Goal: Information Seeking & Learning: Understand process/instructions

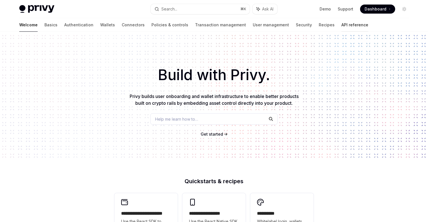
click at [341, 26] on link "API reference" at bounding box center [354, 25] width 27 height 14
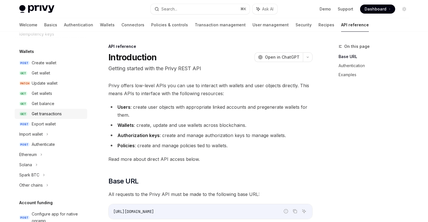
scroll to position [70, 0]
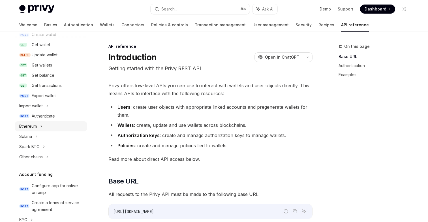
click at [46, 130] on div "Ethereum" at bounding box center [51, 126] width 72 height 10
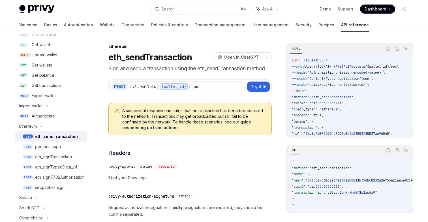
click at [53, 137] on div "eth_sendTransaction" at bounding box center [56, 136] width 43 height 7
type textarea "*"
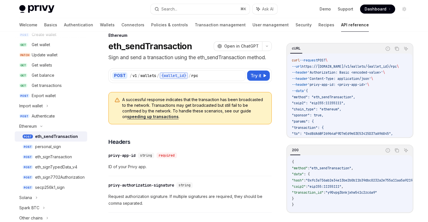
scroll to position [12, 0]
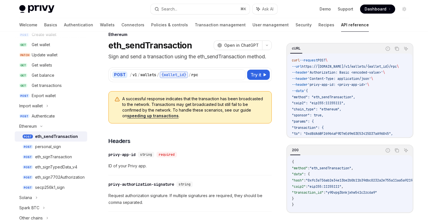
click at [165, 117] on link "speeding up transactions" at bounding box center [152, 115] width 51 height 5
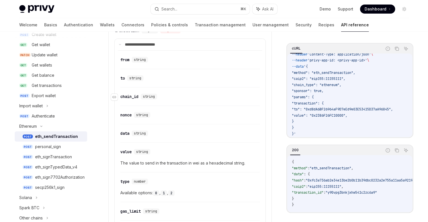
scroll to position [372, 0]
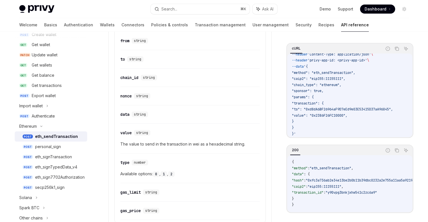
click at [223, 143] on span "The value to send in the transaction in wei as a hexadecimal string." at bounding box center [189, 144] width 139 height 7
copy span "hexadecimal"
drag, startPoint x: 296, startPoint y: 93, endPoint x: 304, endPoint y: 120, distance: 28.6
click at [304, 120] on code "curl --request POST \ --url https://[DOMAIN_NAME]/v1/wallets/{wallet_id}/rpc \ …" at bounding box center [352, 85] width 120 height 104
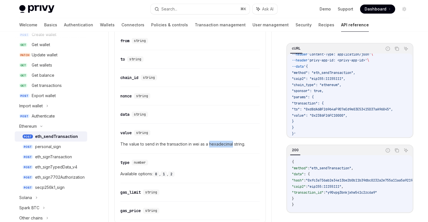
copy code ""params": { "transaction": { "to": "0xd8dA6BF26964aF9D7eEd9e03E53415D37aA96045"…"
click at [176, 143] on span "The value to send in the transaction in wei as a hexadecimal string." at bounding box center [189, 144] width 139 height 7
copy span "The value to send in the transaction in wei as a hexadecimal string."
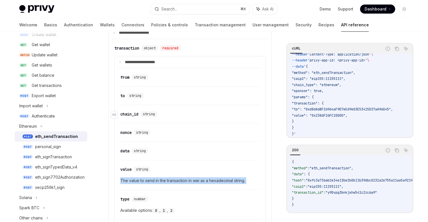
scroll to position [344, 0]
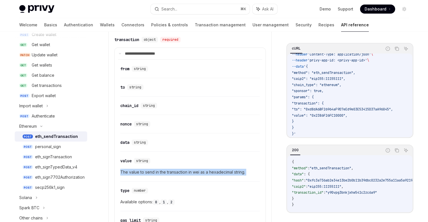
click at [182, 167] on div "​ value string The value to send in the transaction in wei as a hexadecimal str…" at bounding box center [189, 167] width 139 height 27
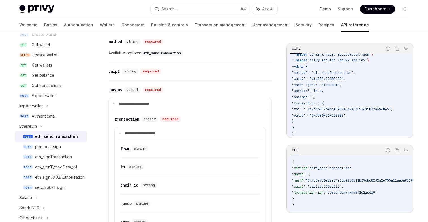
scroll to position [270, 0]
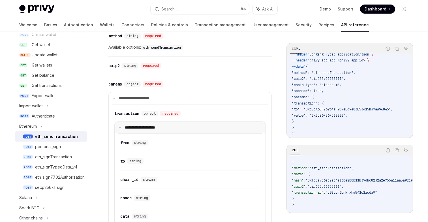
click at [118, 128] on summary "**********" at bounding box center [190, 128] width 151 height 12
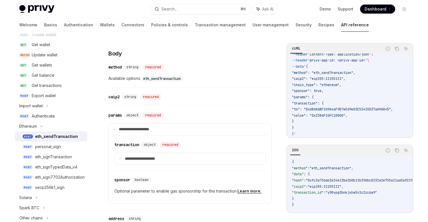
scroll to position [234, 0]
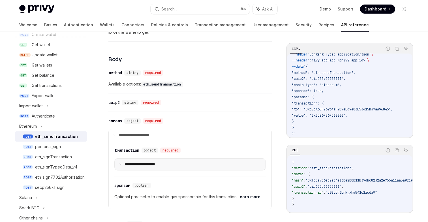
click at [128, 163] on p "**********" at bounding box center [144, 164] width 39 height 5
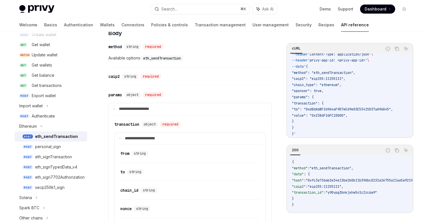
scroll to position [245, 0]
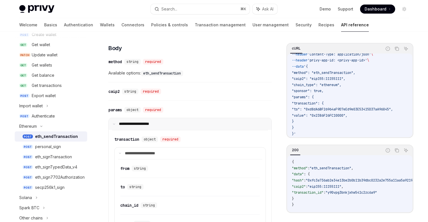
click at [115, 122] on summary "**********" at bounding box center [190, 124] width 163 height 12
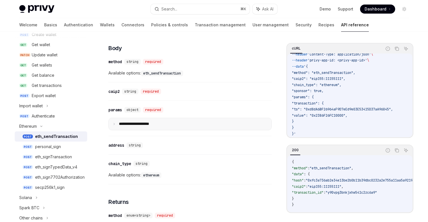
click at [116, 125] on summary "**********" at bounding box center [190, 124] width 163 height 12
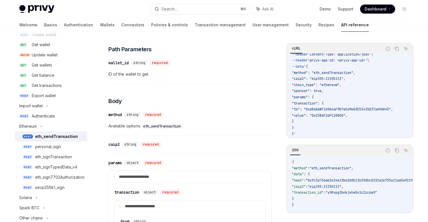
scroll to position [200, 0]
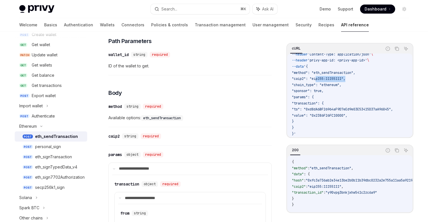
drag, startPoint x: 316, startPoint y: 74, endPoint x: 347, endPoint y: 73, distance: 30.8
click at [345, 76] on span ""caip2": "eip155:11155111"," at bounding box center [318, 78] width 53 height 5
copy span "eip155:11155111"
click at [345, 70] on span ""method": "eth_sendTransaction"," at bounding box center [323, 72] width 63 height 5
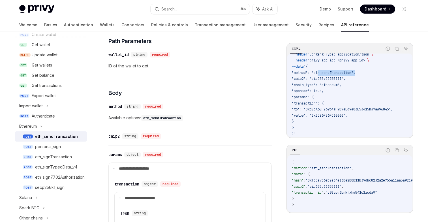
copy span "eth_sendTransaction"
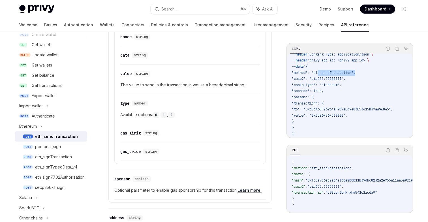
scroll to position [432, 0]
click at [247, 189] on link "Learn more." at bounding box center [249, 189] width 24 height 5
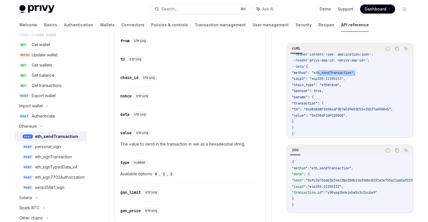
scroll to position [371, 0]
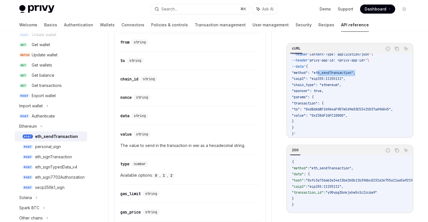
click at [163, 146] on span "The value to send in the transaction in wei as a hexadecimal string." at bounding box center [189, 145] width 139 height 7
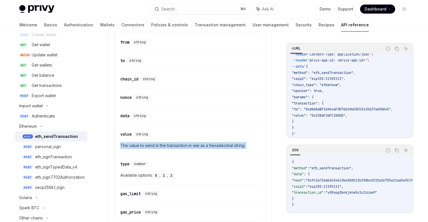
copy span "The value to send in the transaction in wei as a hexadecimal string."
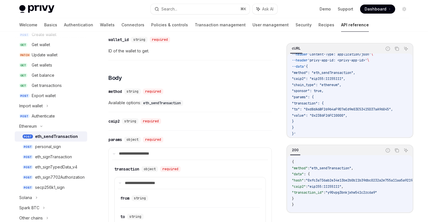
scroll to position [208, 0]
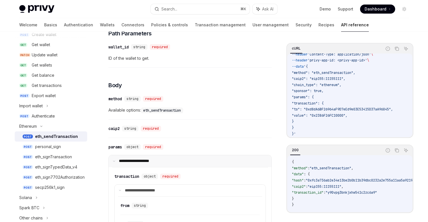
click at [115, 160] on icon at bounding box center [114, 161] width 3 height 3
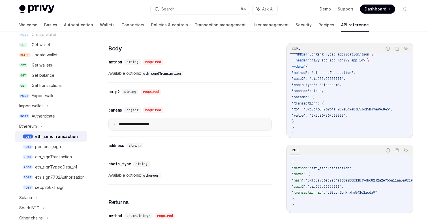
scroll to position [245, 0]
click at [113, 125] on icon at bounding box center [114, 123] width 3 height 3
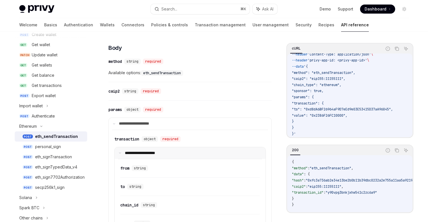
click at [118, 150] on summary "**********" at bounding box center [190, 153] width 151 height 12
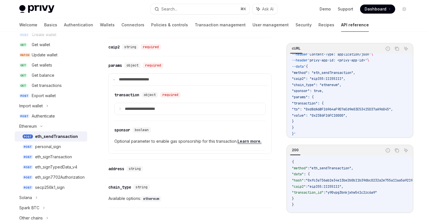
scroll to position [268, 0]
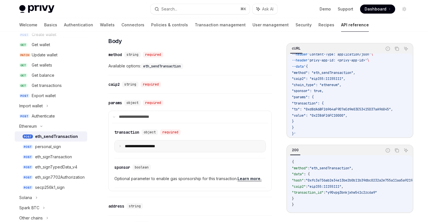
click at [196, 148] on summary "**********" at bounding box center [190, 146] width 151 height 12
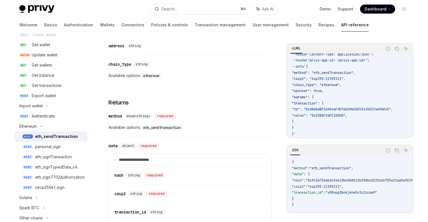
scroll to position [695, 0]
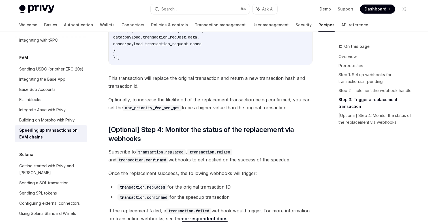
scroll to position [614, 0]
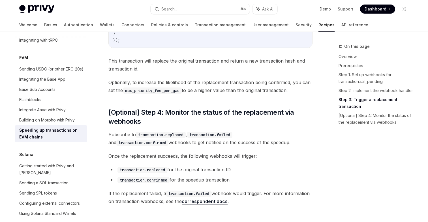
click at [229, 154] on span "Once the replacement succeeds, the following webhooks will trigger:" at bounding box center [210, 156] width 204 height 8
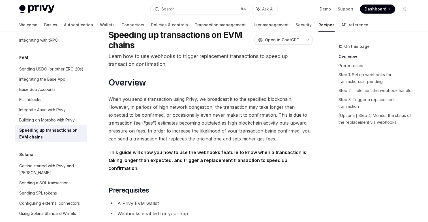
scroll to position [0, 0]
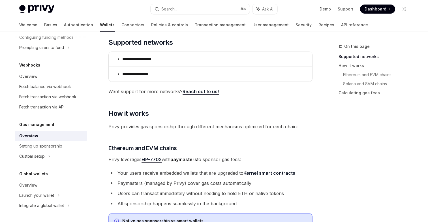
scroll to position [111, 0]
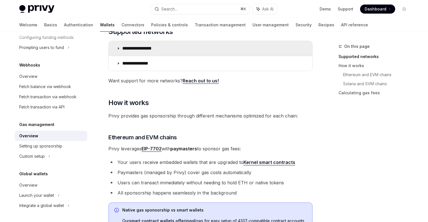
click at [122, 43] on summary "**********" at bounding box center [210, 48] width 203 height 15
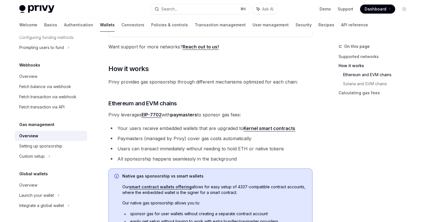
scroll to position [335, 0]
